Goal: Task Accomplishment & Management: Use online tool/utility

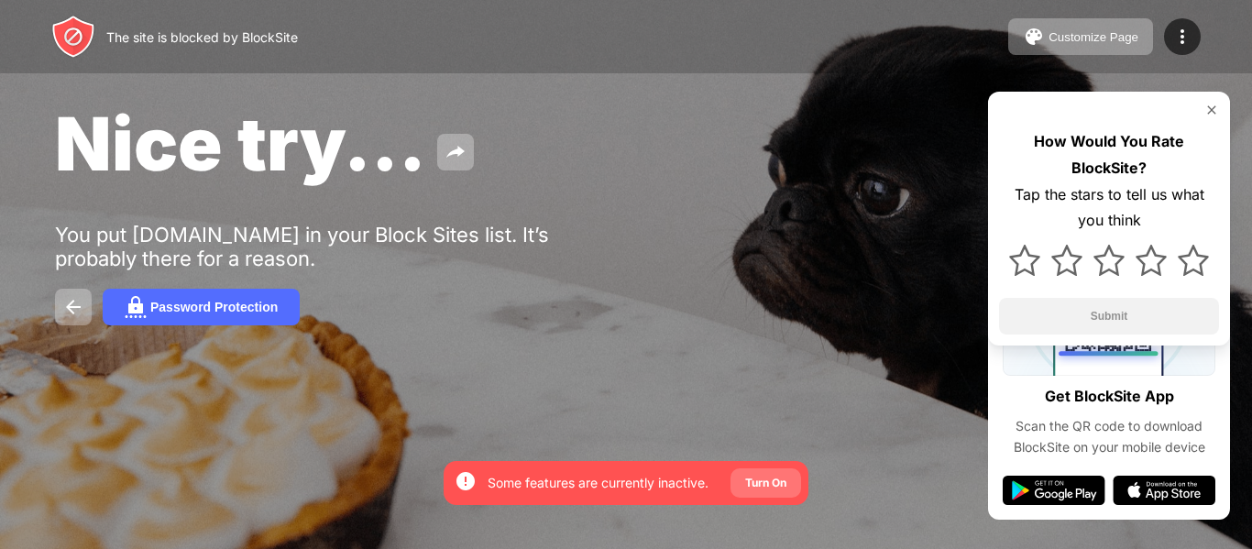
click at [775, 489] on div "Turn On" at bounding box center [765, 483] width 41 height 18
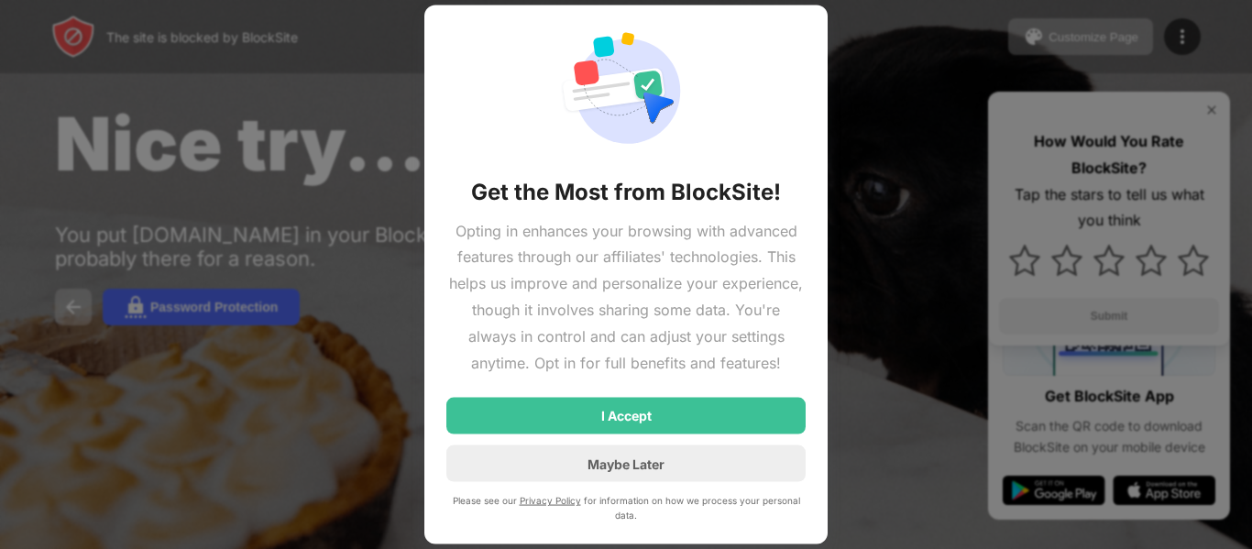
click at [874, 433] on div at bounding box center [626, 274] width 1252 height 549
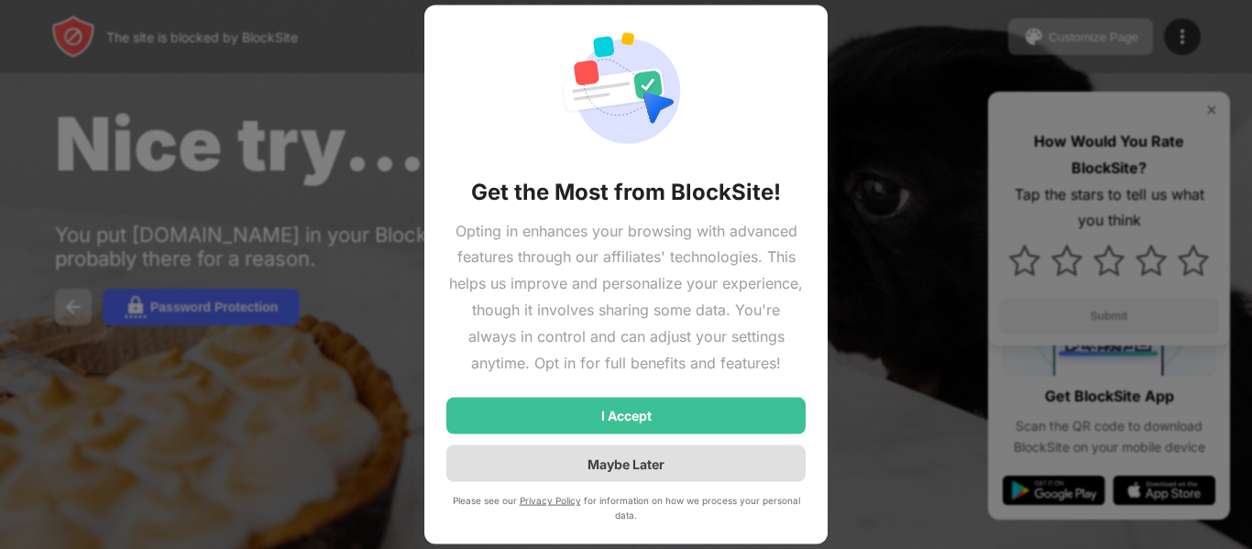
click at [717, 460] on div "Maybe Later" at bounding box center [625, 463] width 359 height 37
